Goal: Information Seeking & Learning: Learn about a topic

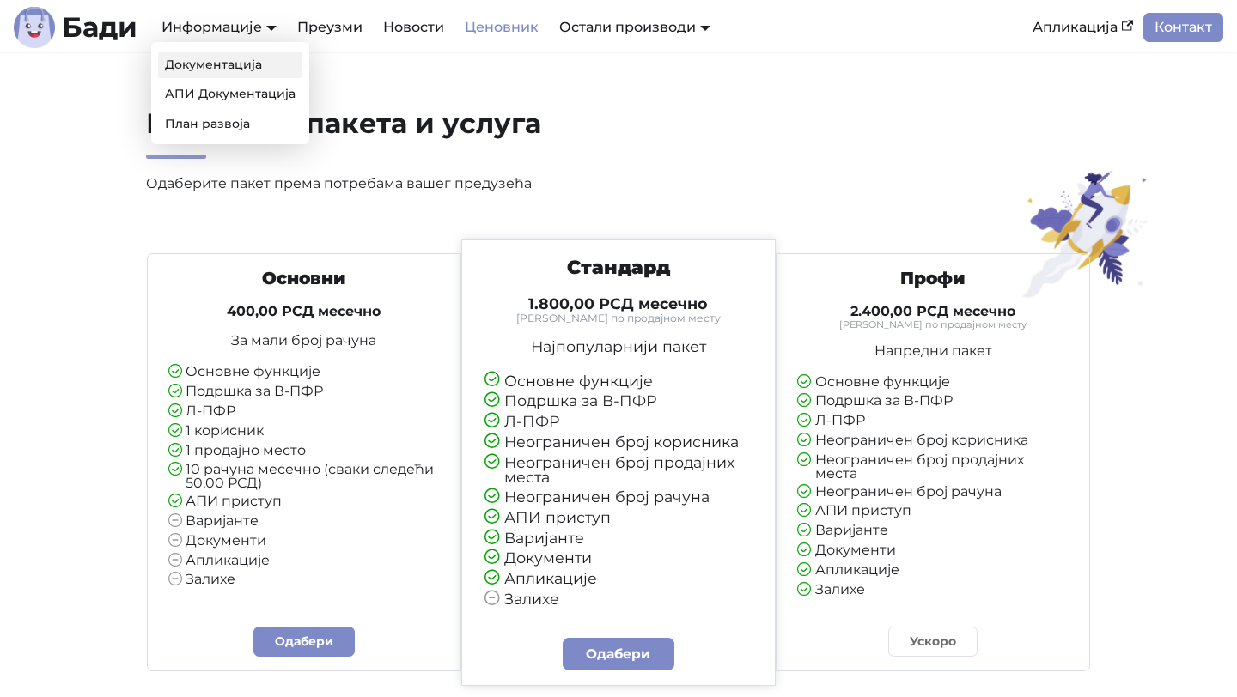
click at [247, 64] on link "Документација" at bounding box center [230, 65] width 144 height 27
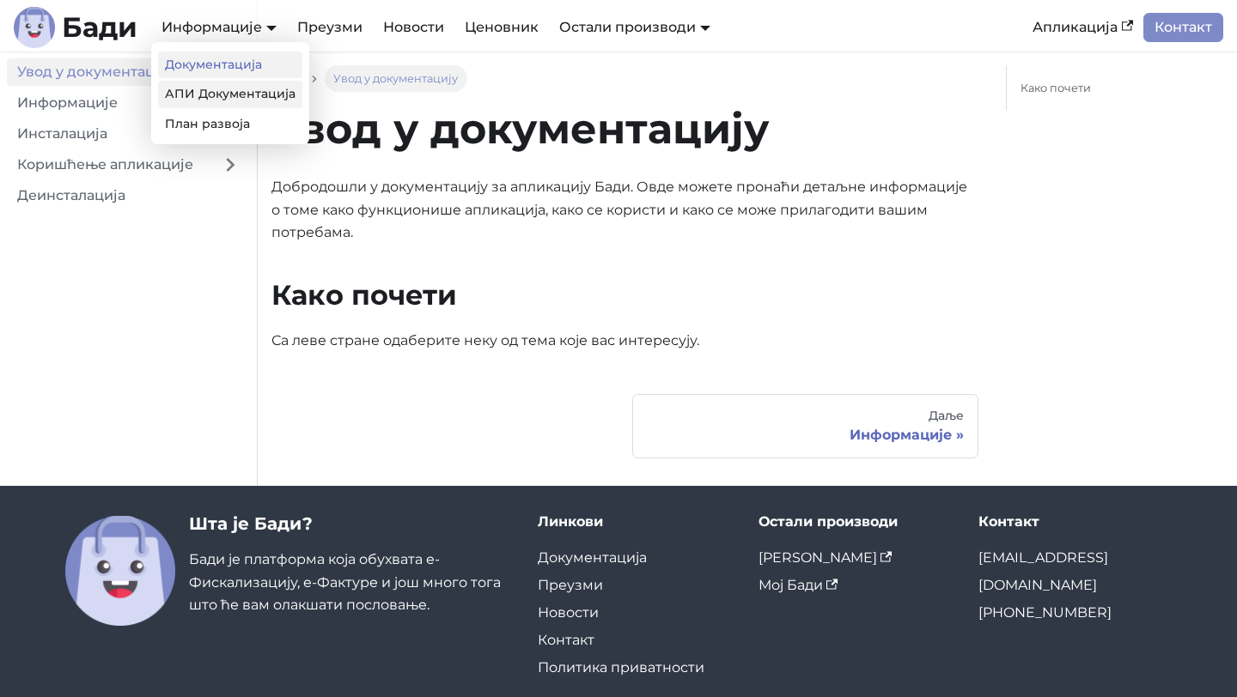
click at [241, 95] on link "АПИ Документација" at bounding box center [230, 94] width 144 height 27
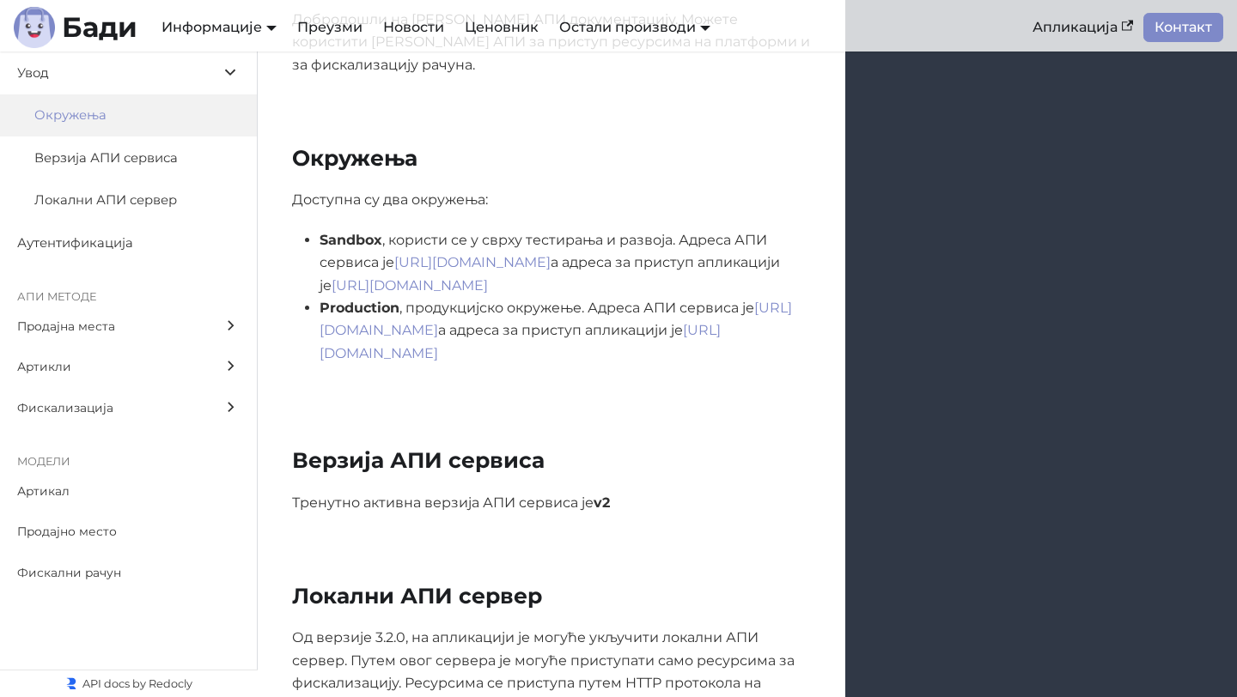
scroll to position [429, 0]
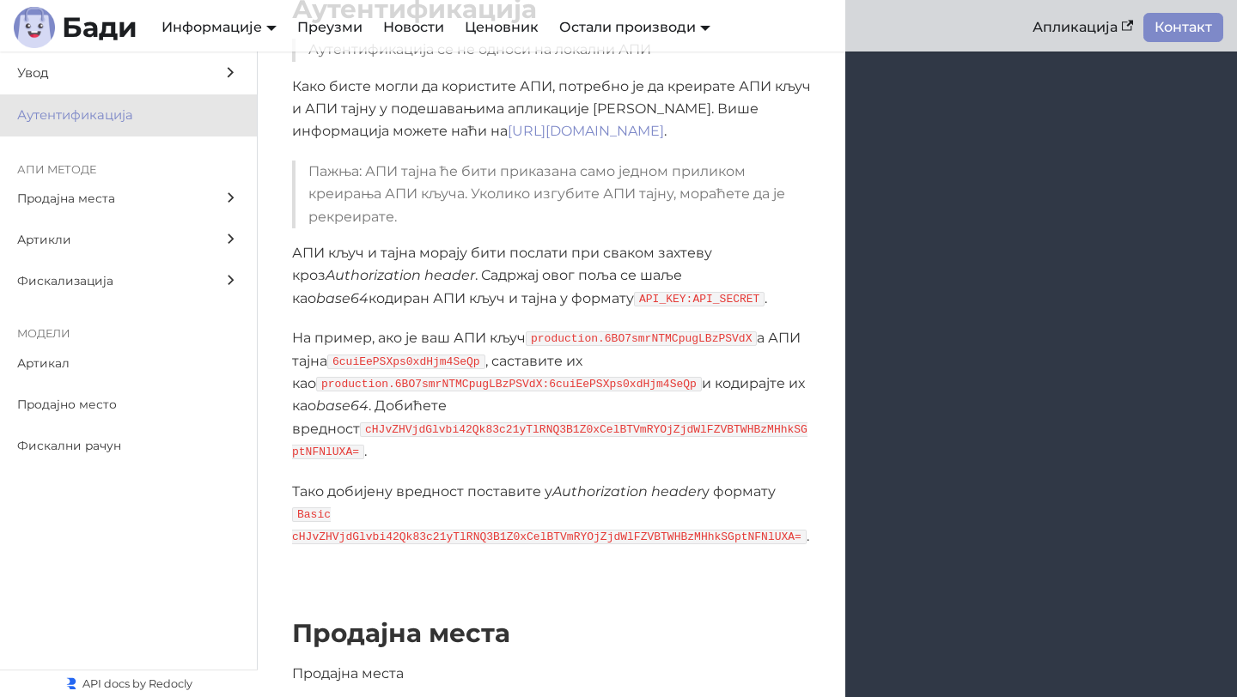
scroll to position [1299, 0]
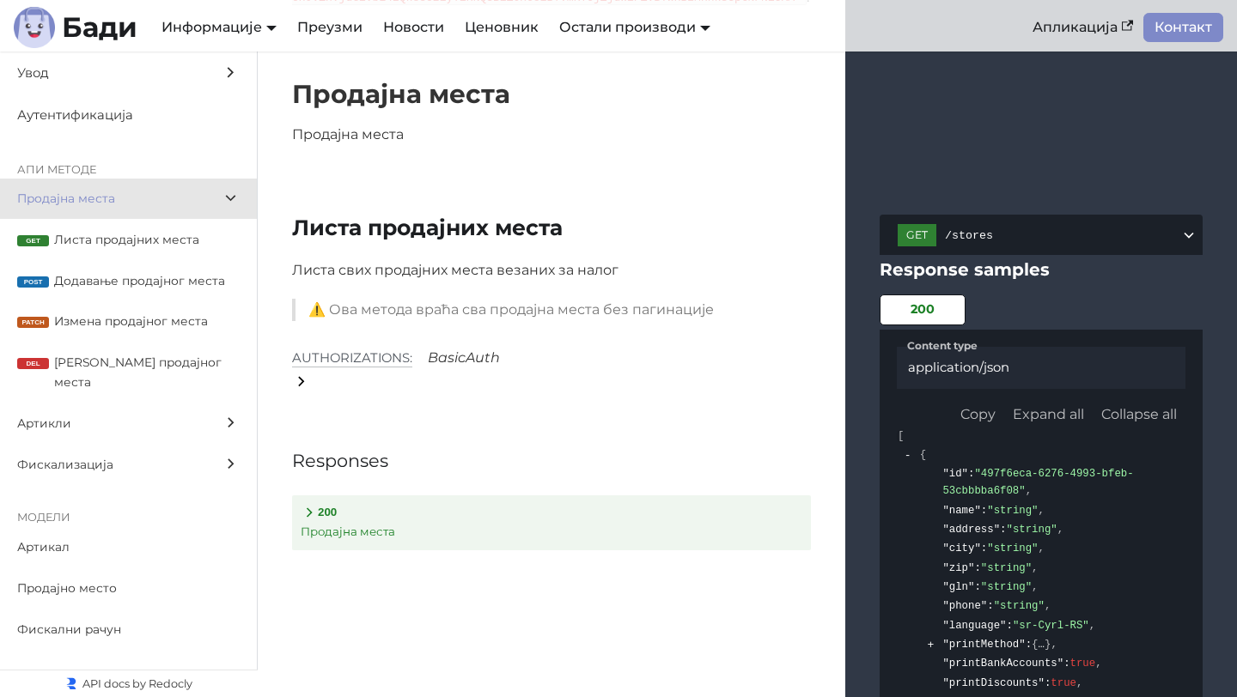
scroll to position [1829, 0]
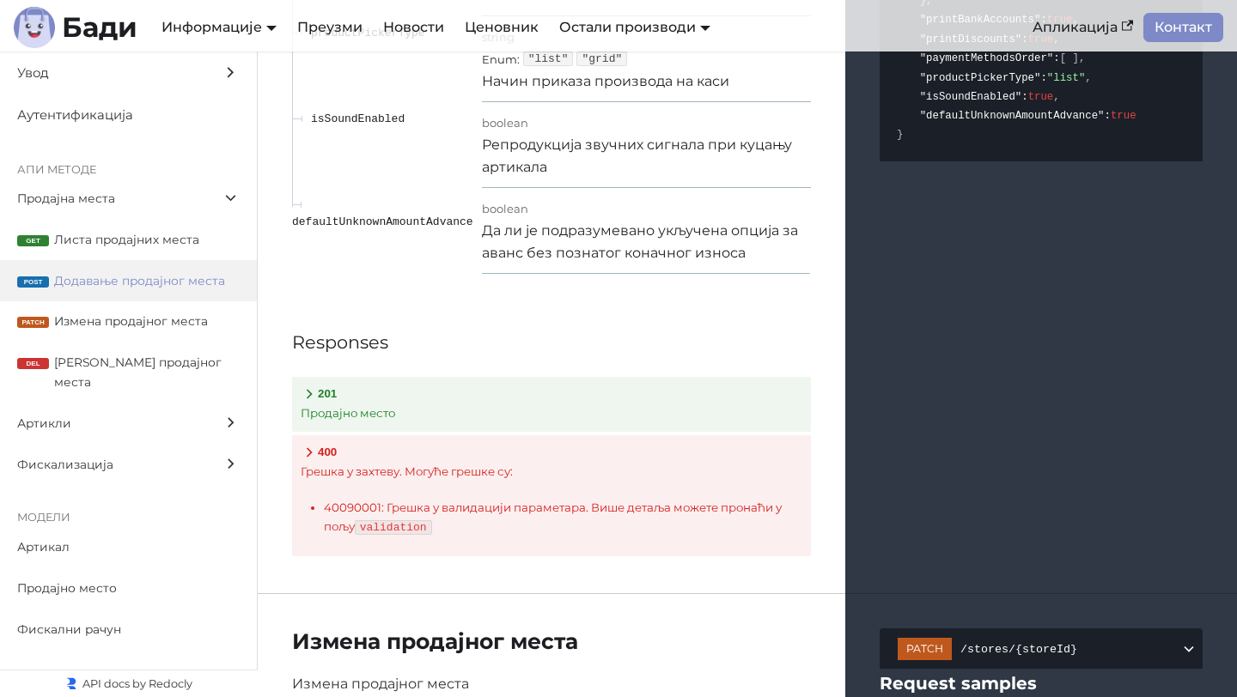
scroll to position [3847, 0]
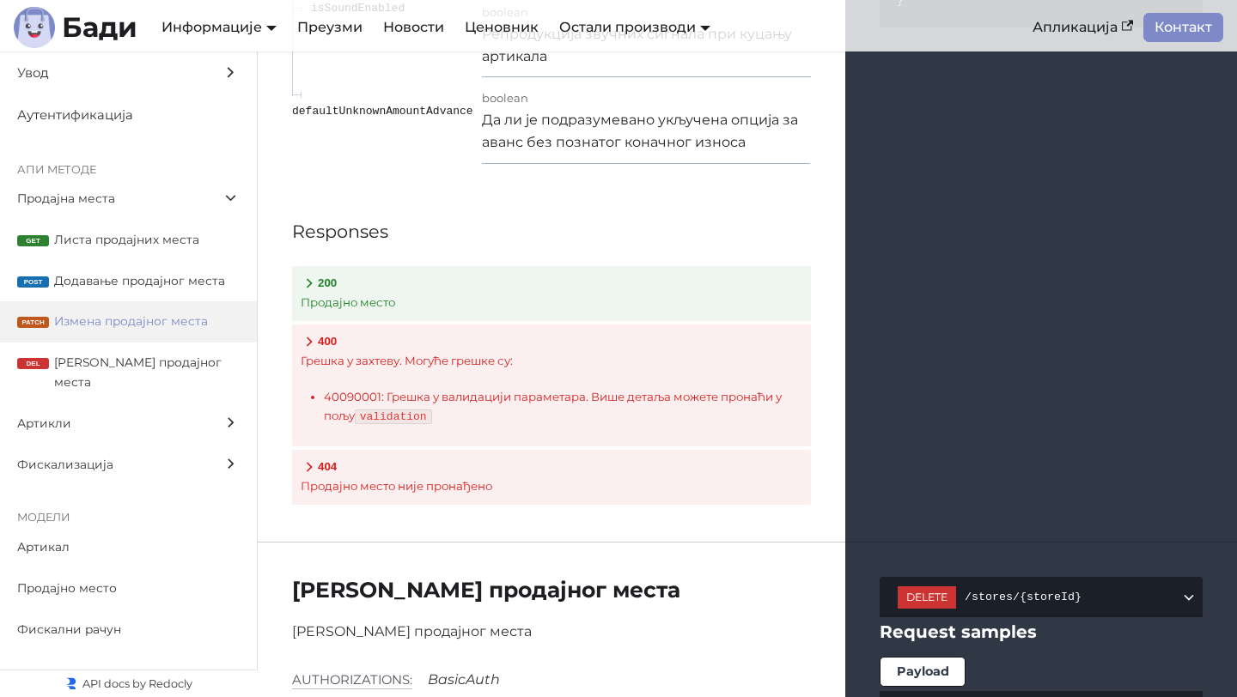
scroll to position [5623, 0]
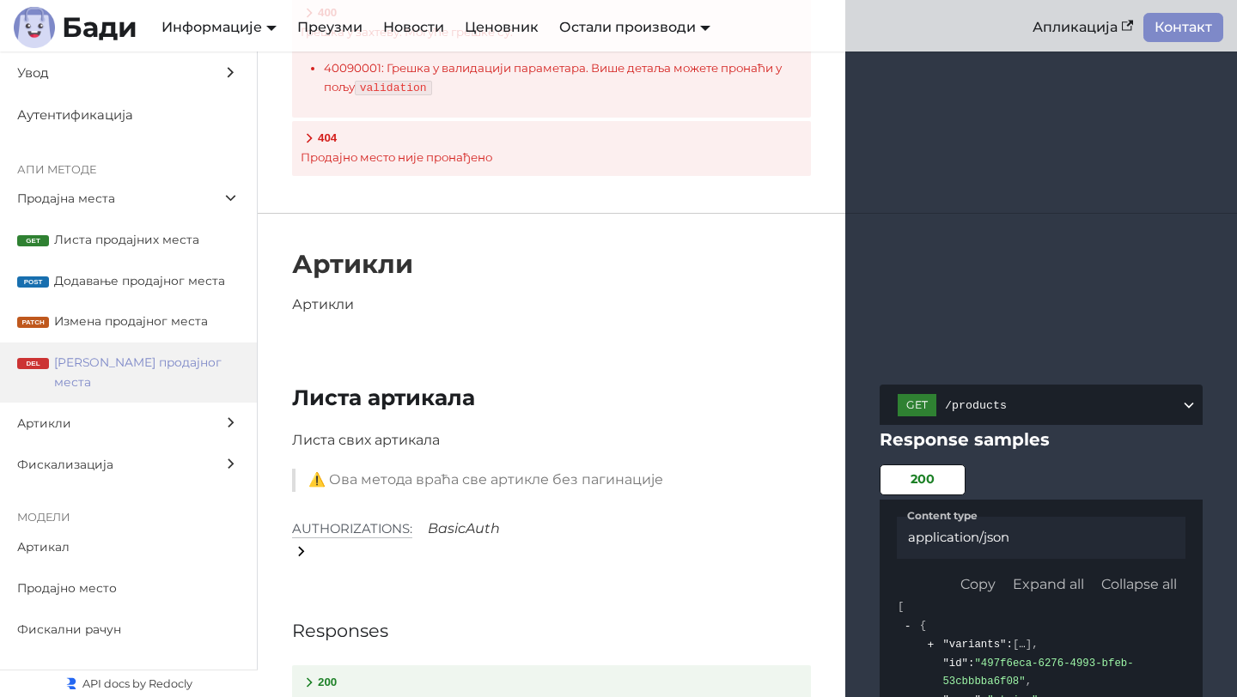
scroll to position [7734, 0]
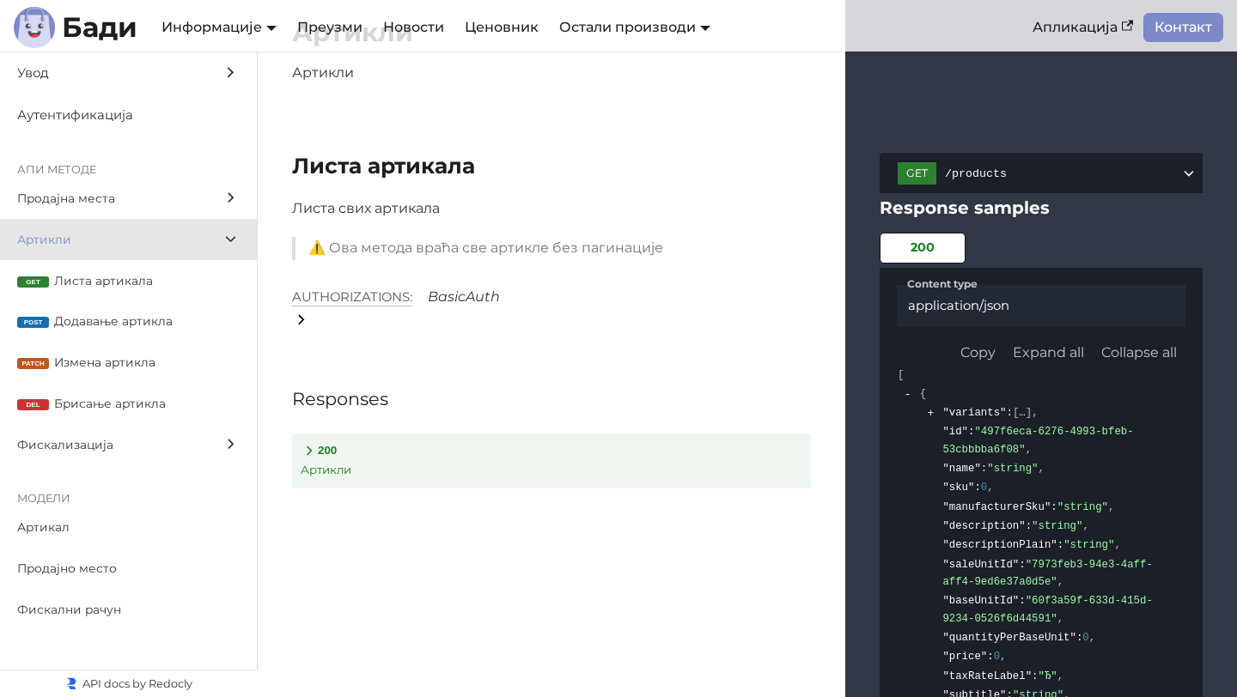
scroll to position [7956, 0]
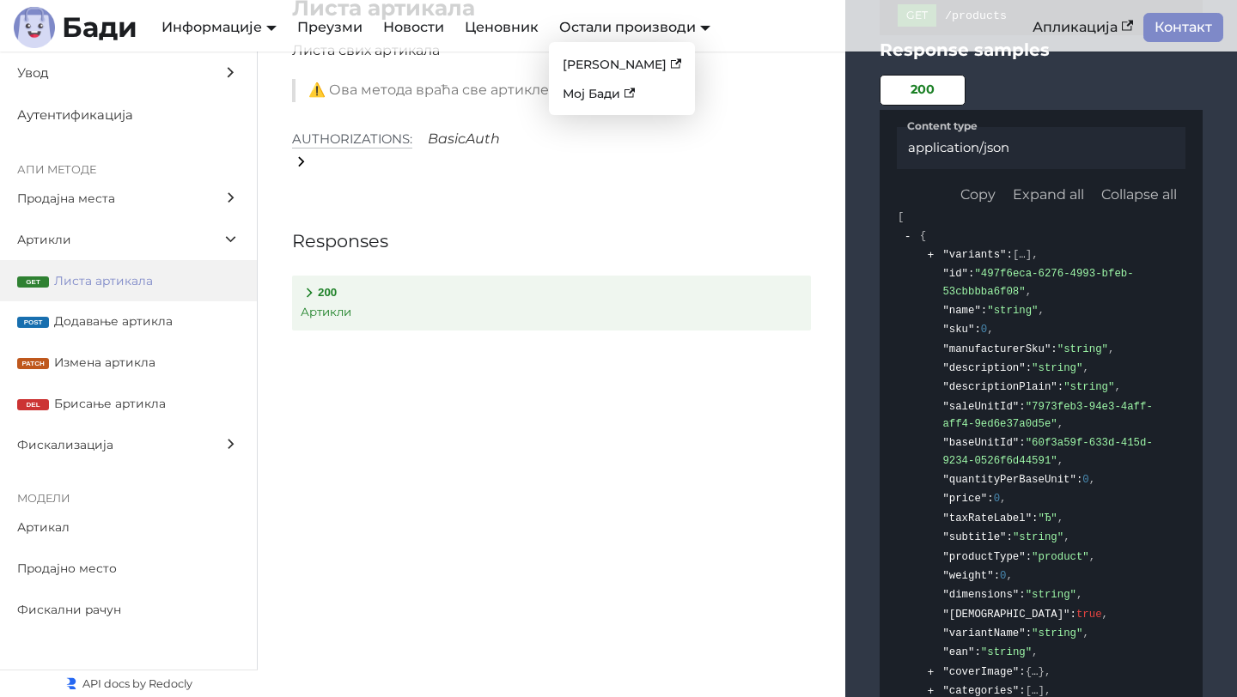
scroll to position [8109, 0]
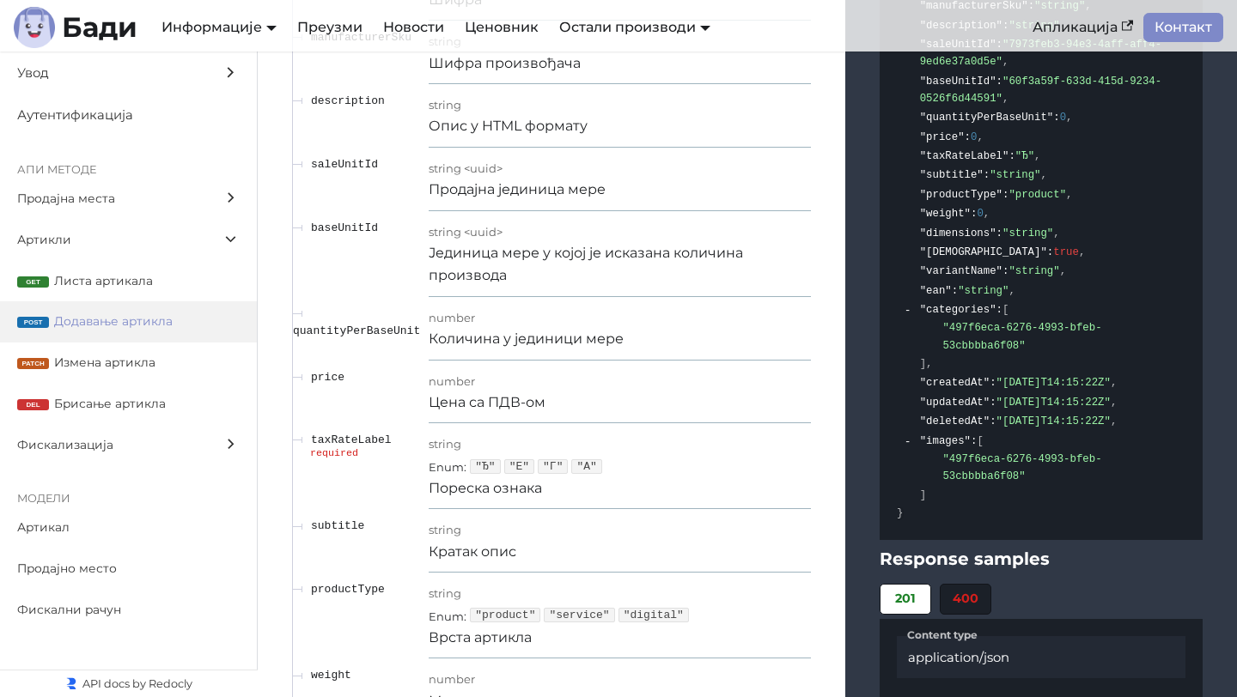
scroll to position [9332, 0]
